Goal: Information Seeking & Learning: Learn about a topic

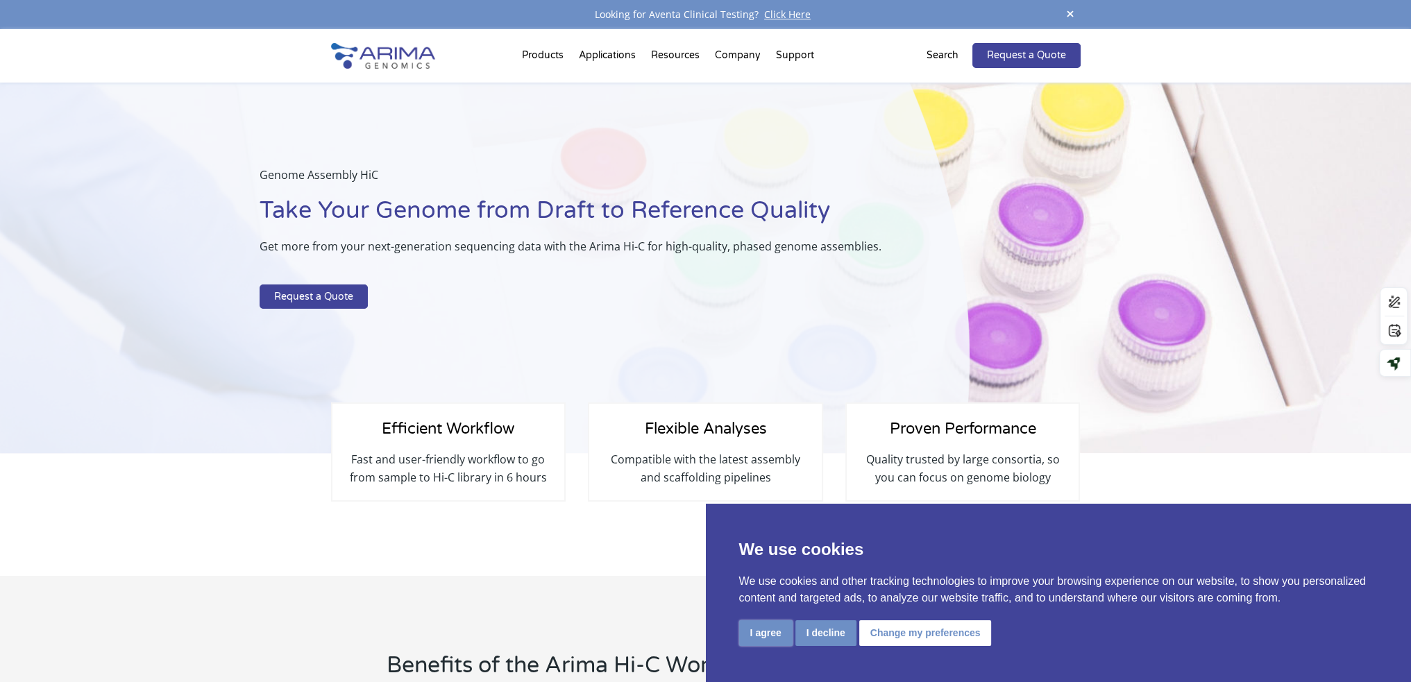
click at [759, 631] on button "I agree" at bounding box center [765, 633] width 53 height 26
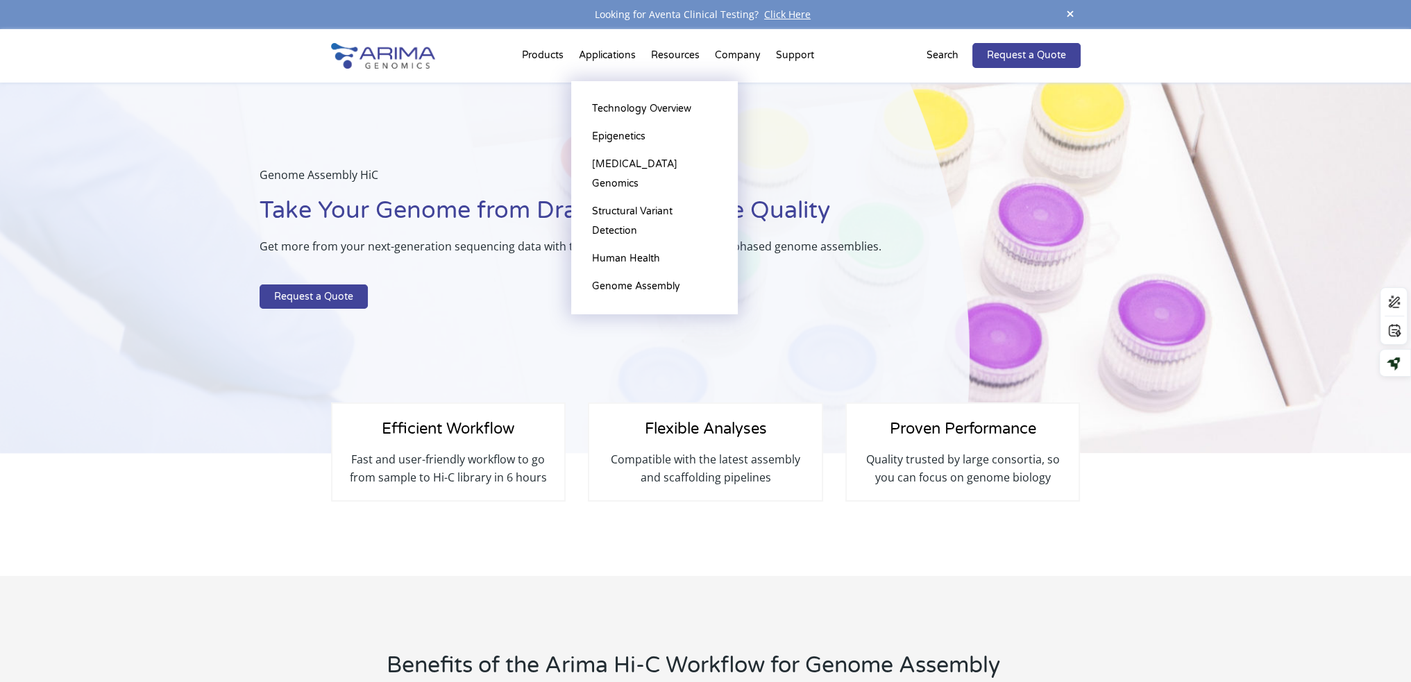
click at [604, 48] on li "Applications Technology Overview Epigenetics Cancer Genomics Structural Variant…" at bounding box center [607, 58] width 72 height 47
click at [632, 135] on link "Epigenetics" at bounding box center [654, 137] width 139 height 28
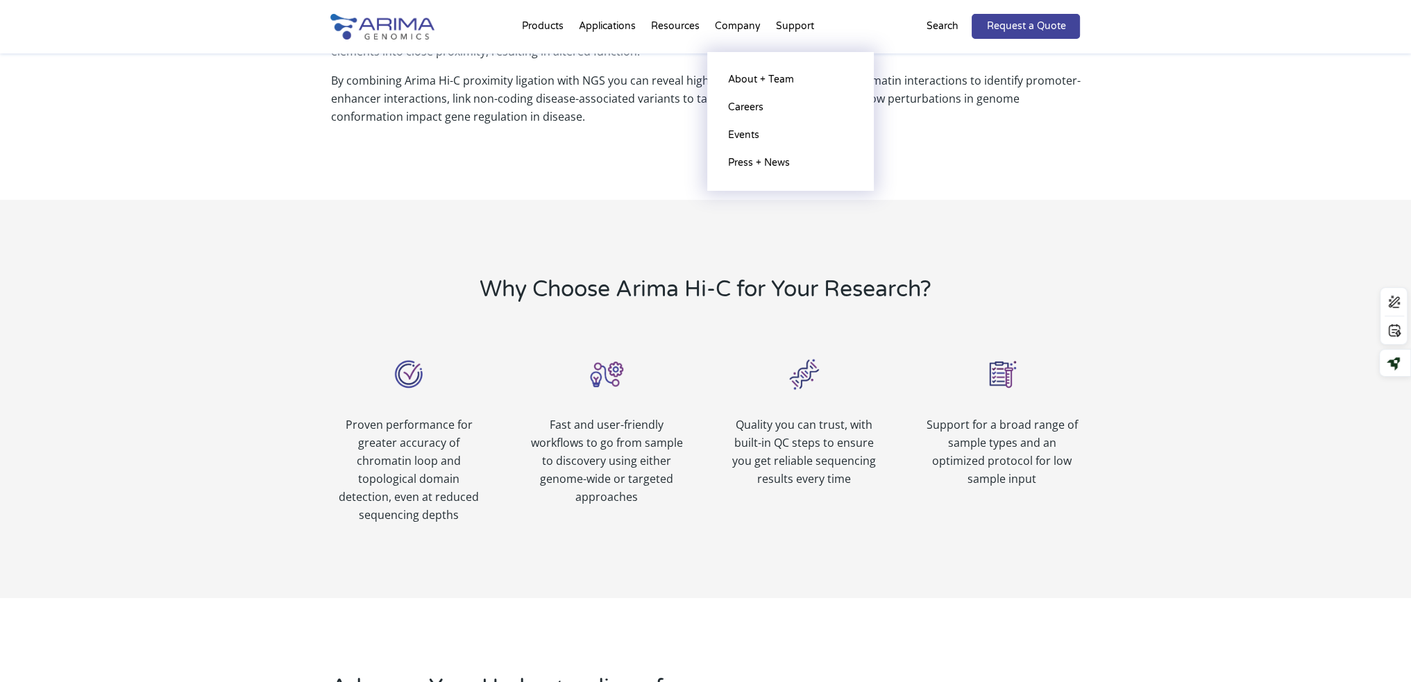
scroll to position [509, 0]
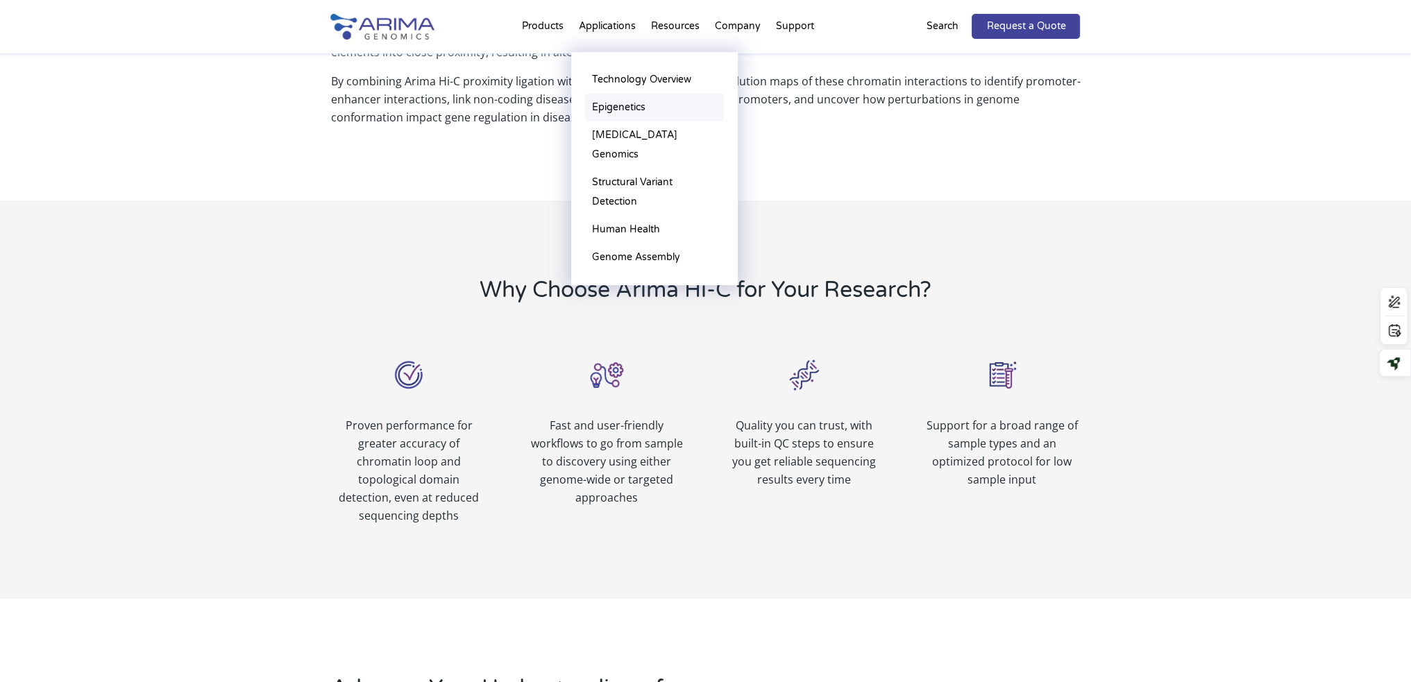
click at [626, 113] on link "Epigenetics" at bounding box center [654, 108] width 139 height 28
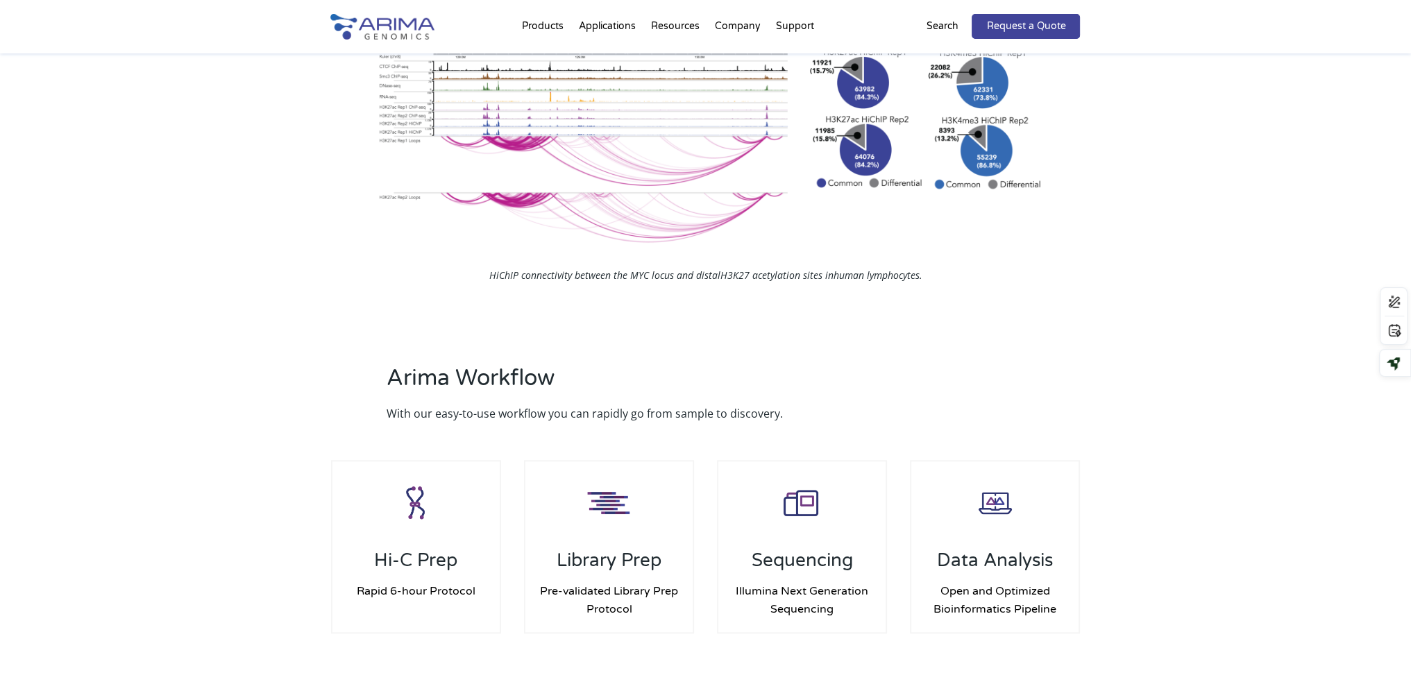
scroll to position [1615, 0]
